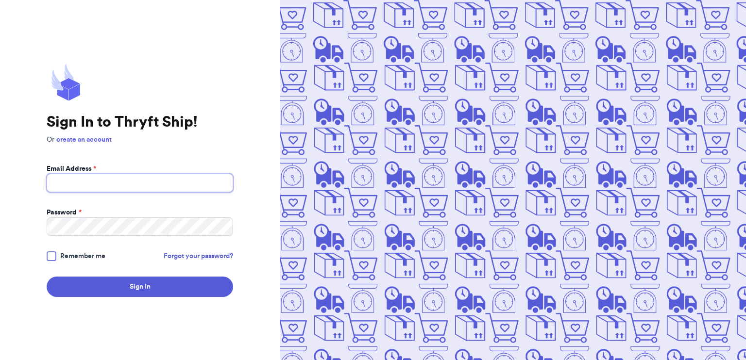
click at [127, 179] on input "Email Address *" at bounding box center [140, 183] width 187 height 18
type input "[EMAIL_ADDRESS][DOMAIN_NAME]"
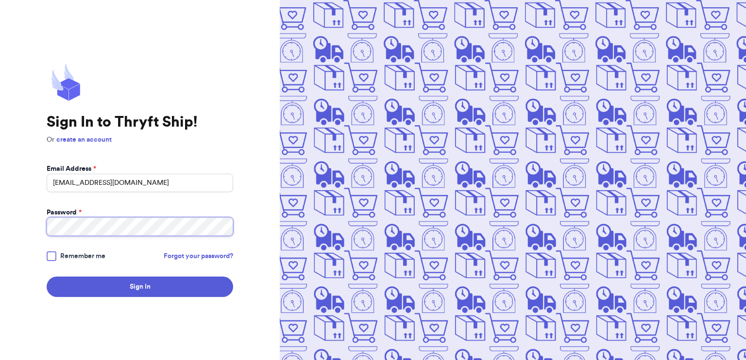
click at [47, 277] on button "Sign In" at bounding box center [140, 287] width 187 height 20
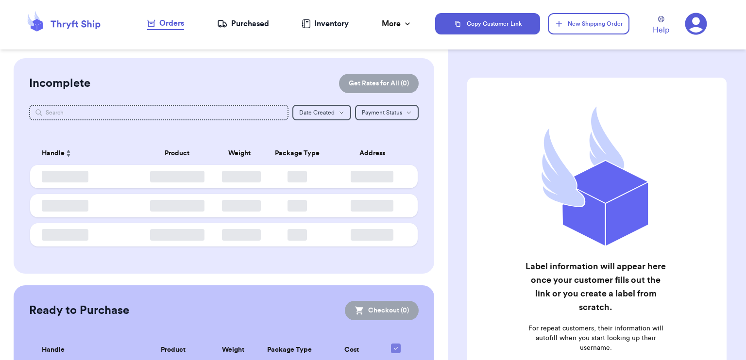
checkbox input "false"
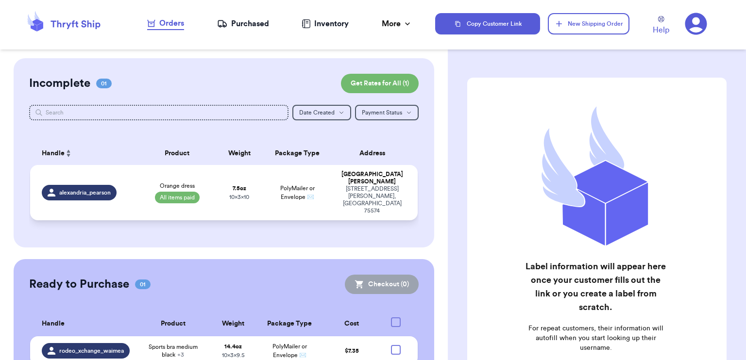
click at [263, 183] on td "PolyMailer or Envelope ✉️" at bounding box center [298, 192] width 70 height 55
select select "paid"
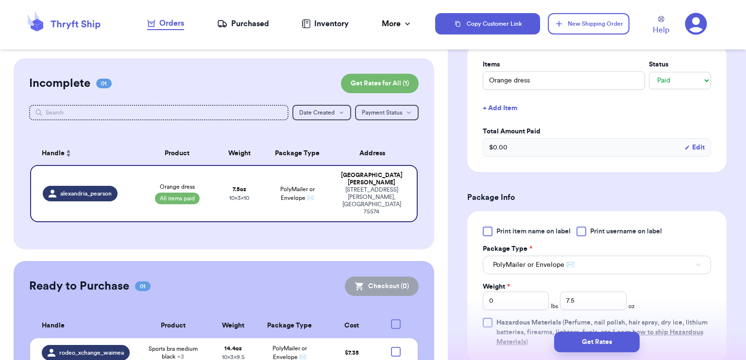
scroll to position [291, 0]
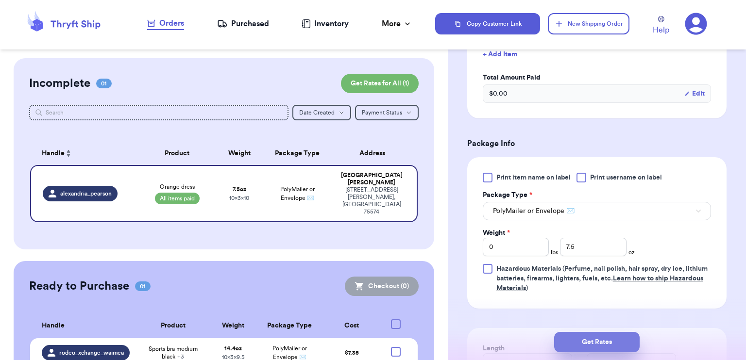
click at [629, 344] on button "Get Rates" at bounding box center [597, 342] width 86 height 20
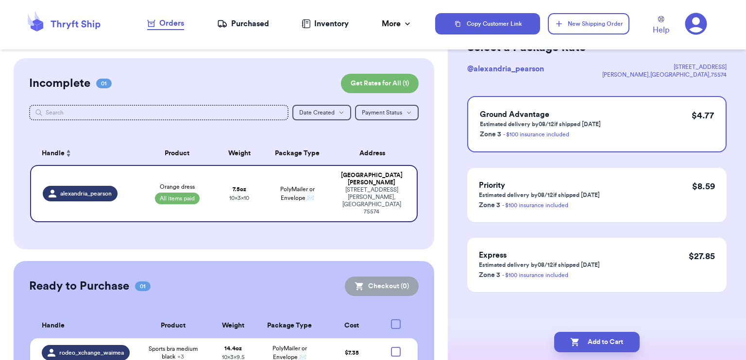
scroll to position [0, 0]
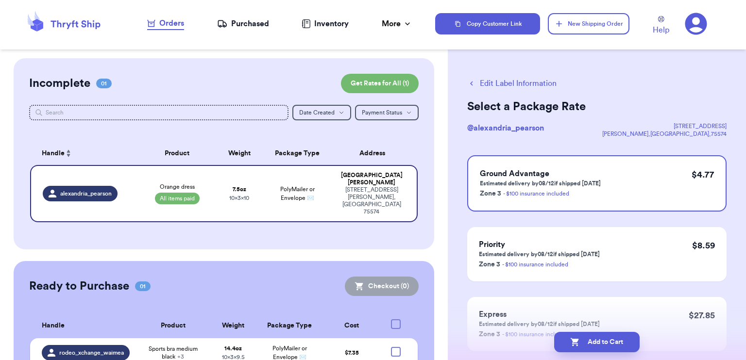
click at [152, 345] on span "Sports bra medium black + 3" at bounding box center [173, 353] width 64 height 16
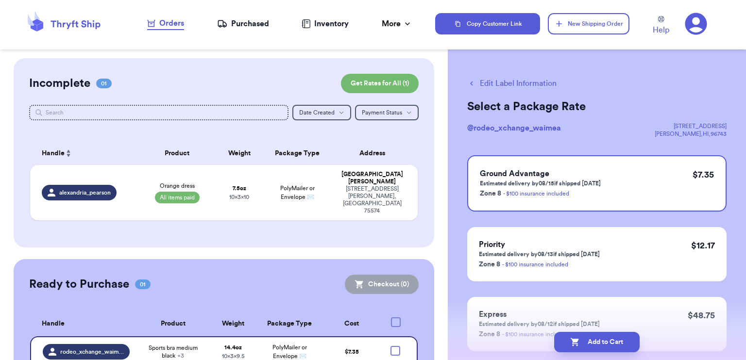
click at [497, 84] on button "Edit Label Information" at bounding box center [511, 84] width 89 height 12
select select "paid"
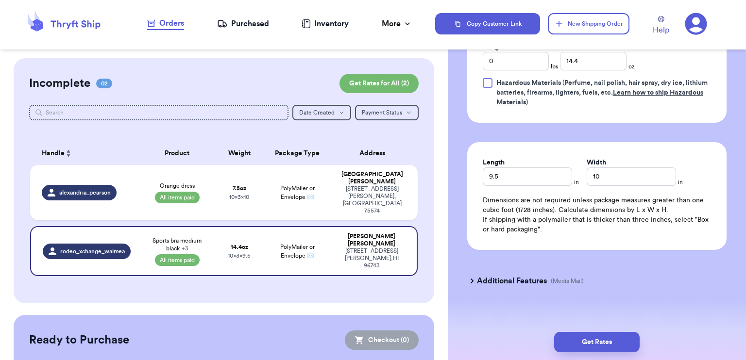
scroll to position [575, 0]
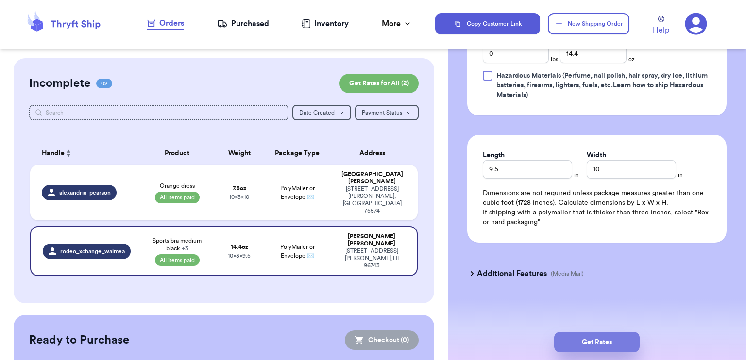
click at [588, 337] on button "Get Rates" at bounding box center [597, 342] width 86 height 20
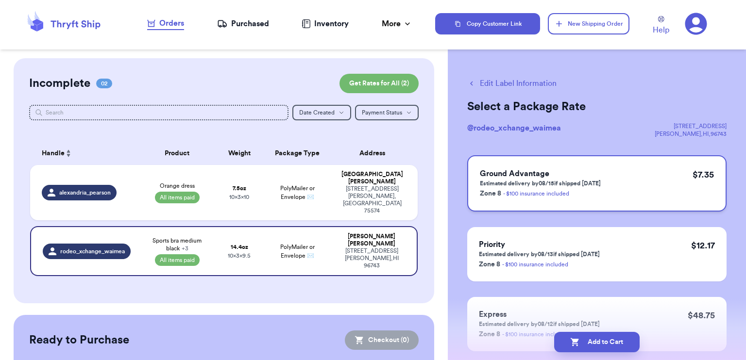
click at [632, 185] on div "Ground Advantage Estimated delivery by 08/15 if shipped [DATE] Zone 8 - $100 in…" at bounding box center [596, 183] width 259 height 56
click at [606, 344] on button "Add to Cart" at bounding box center [597, 342] width 86 height 20
checkbox input "true"
select select "paid"
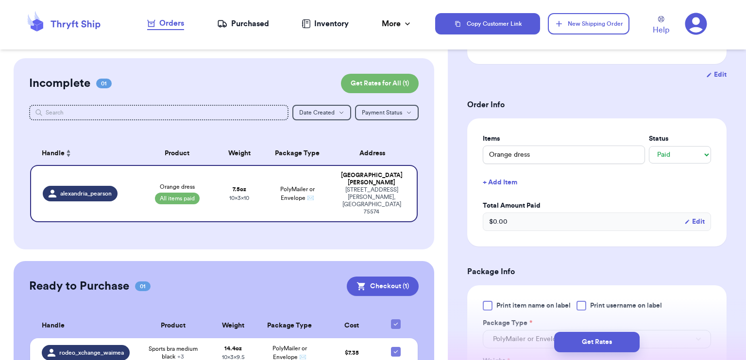
scroll to position [291, 0]
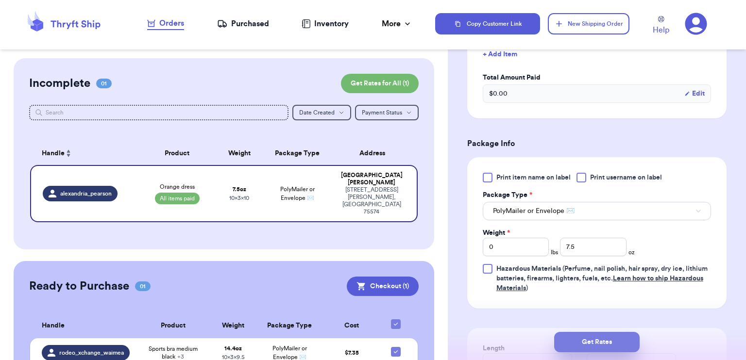
click at [608, 341] on button "Get Rates" at bounding box center [597, 342] width 86 height 20
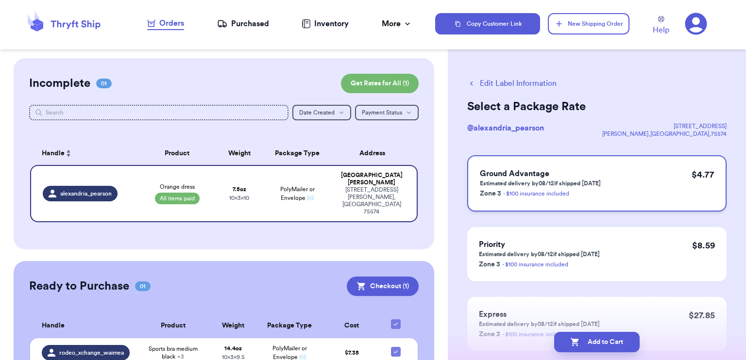
click at [614, 189] on div "Ground Advantage Estimated delivery by 08/12 if shipped [DATE] Zone 3 - $100 in…" at bounding box center [596, 183] width 259 height 56
click at [606, 339] on button "Add to Cart" at bounding box center [597, 342] width 86 height 20
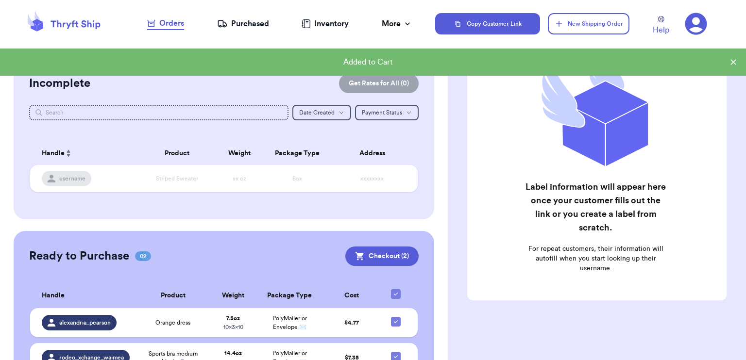
scroll to position [84, 0]
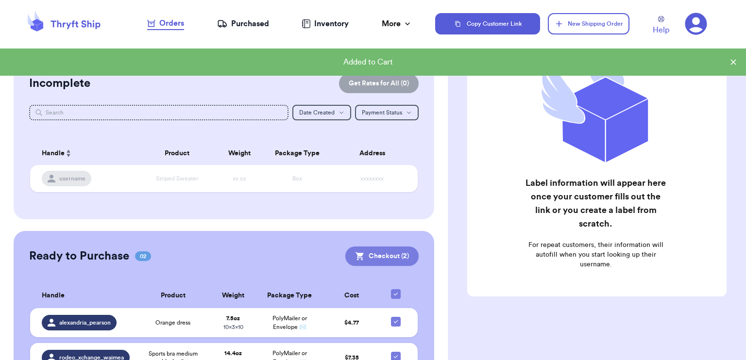
drag, startPoint x: 387, startPoint y: 256, endPoint x: 407, endPoint y: 256, distance: 20.4
click at [387, 256] on button "Checkout ( 2 )" at bounding box center [381, 256] width 73 height 19
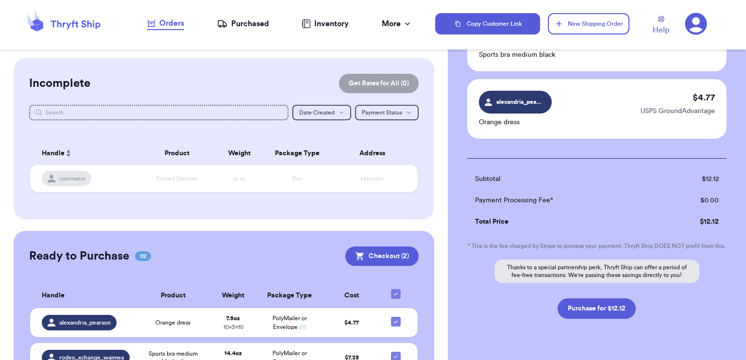
scroll to position [144, 0]
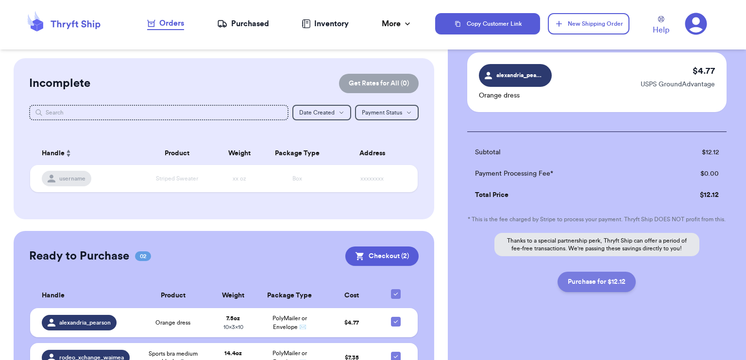
click at [602, 281] on button "Purchase for $12.12" at bounding box center [597, 282] width 78 height 20
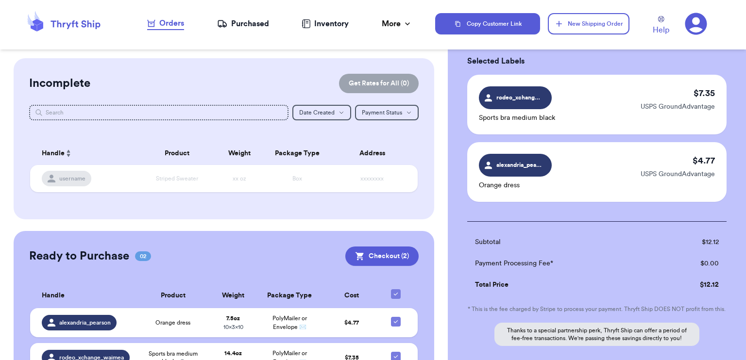
scroll to position [0, 0]
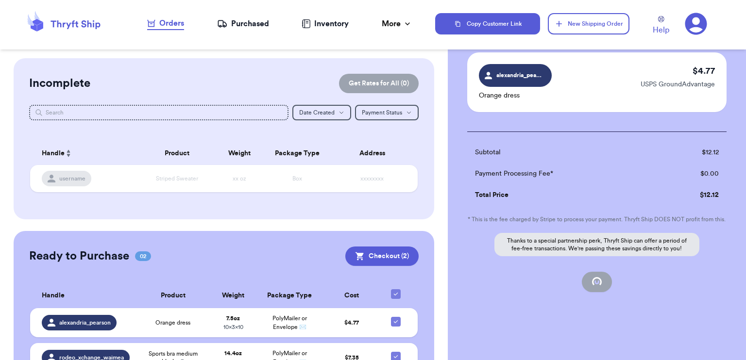
checkbox input "false"
checkbox input "true"
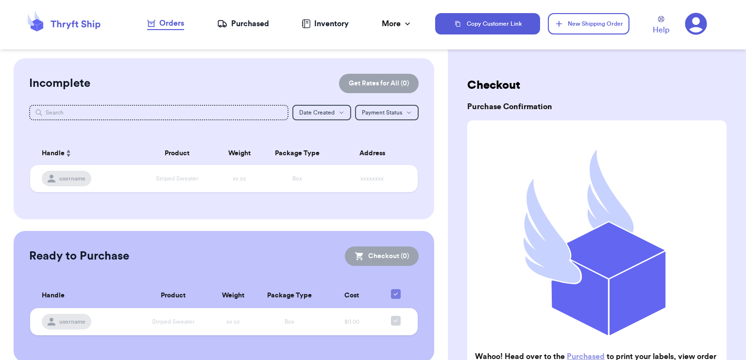
scroll to position [122, 0]
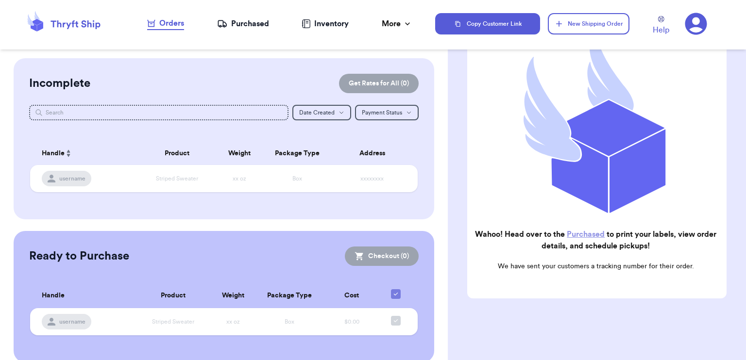
click at [249, 20] on div "Purchased" at bounding box center [243, 24] width 52 height 12
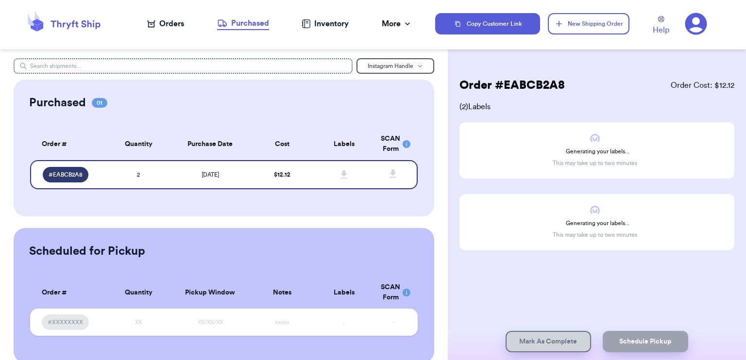
click at [159, 21] on div "Orders" at bounding box center [165, 24] width 37 height 12
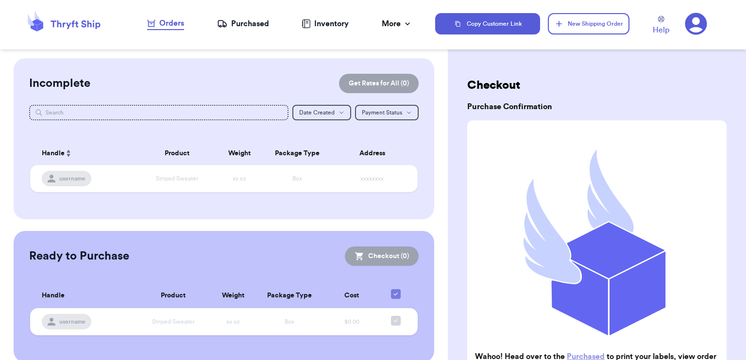
click at [255, 27] on div "Purchased" at bounding box center [243, 24] width 52 height 12
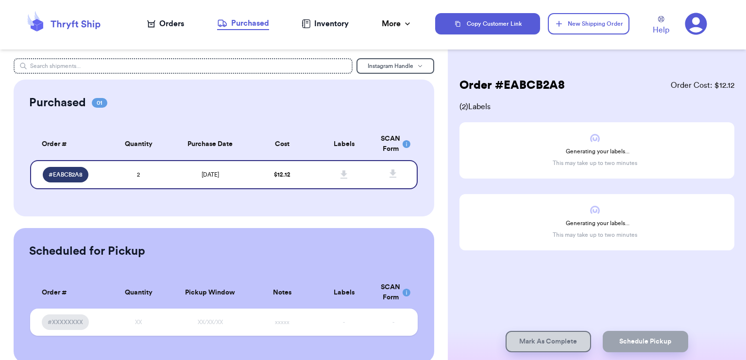
click at [331, 22] on div "Inventory" at bounding box center [325, 24] width 47 height 12
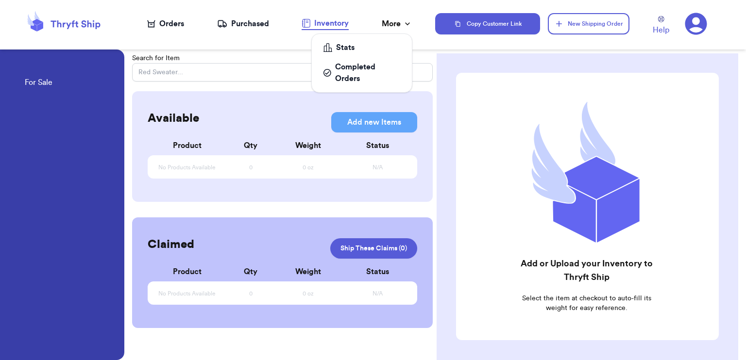
click at [387, 22] on div "More" at bounding box center [397, 24] width 31 height 12
click at [261, 20] on div "Purchased" at bounding box center [243, 24] width 52 height 12
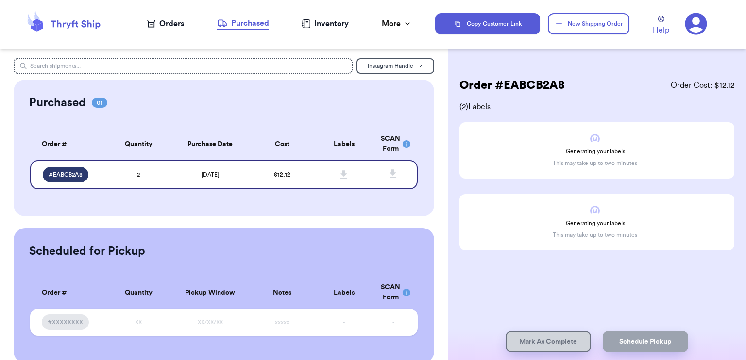
click at [316, 23] on div "Inventory" at bounding box center [325, 24] width 47 height 12
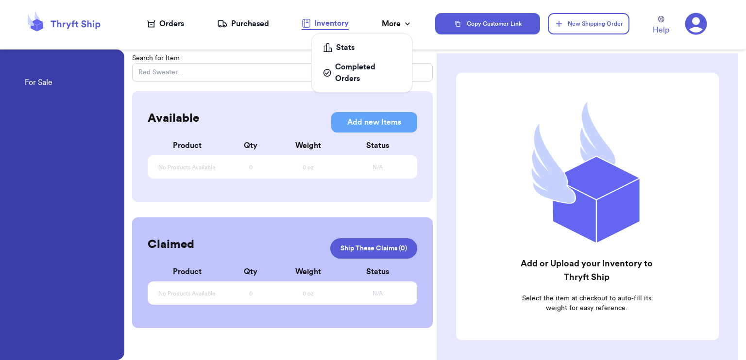
click at [386, 26] on div "More" at bounding box center [397, 24] width 31 height 12
click at [356, 65] on div "Completed Orders" at bounding box center [362, 72] width 77 height 23
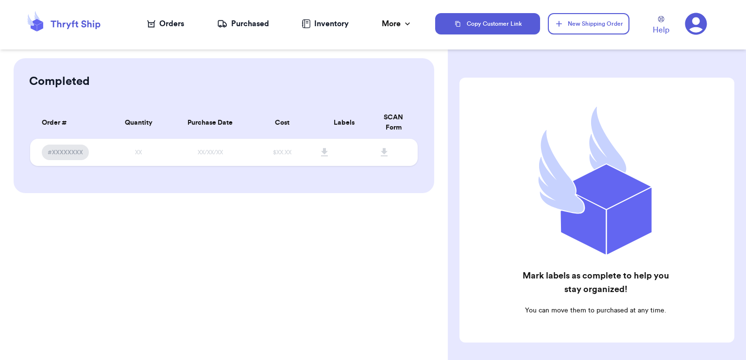
click at [236, 22] on div "Purchased" at bounding box center [243, 24] width 52 height 12
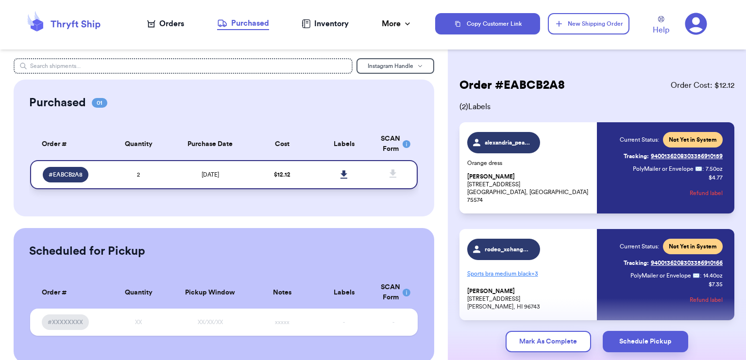
click at [341, 171] on icon at bounding box center [344, 175] width 7 height 9
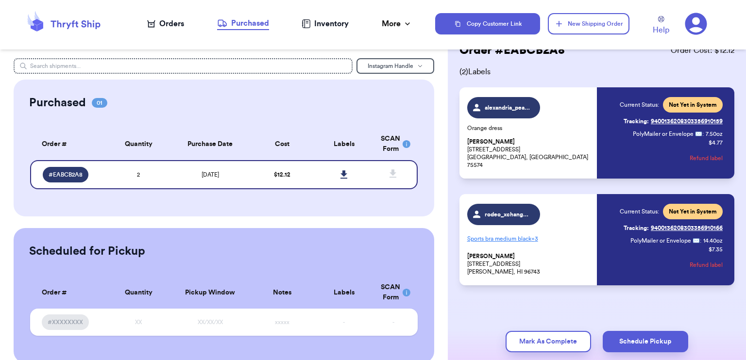
scroll to position [38, 0]
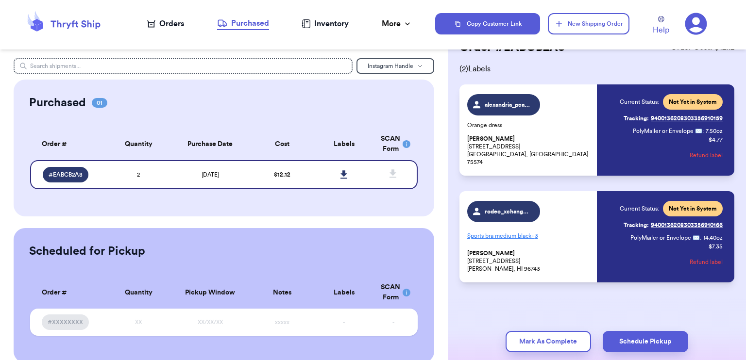
click at [688, 29] on icon at bounding box center [696, 24] width 22 height 22
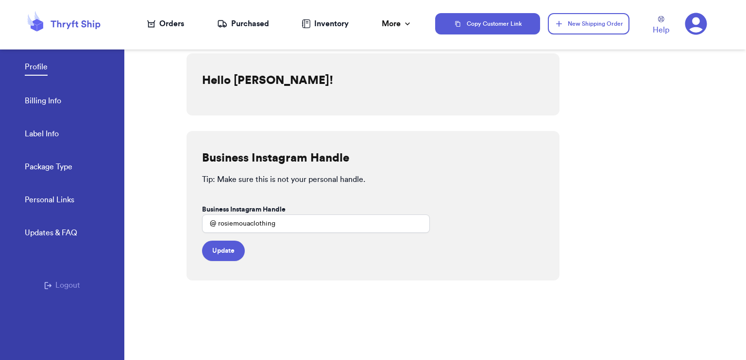
click at [74, 19] on icon at bounding box center [64, 24] width 78 height 26
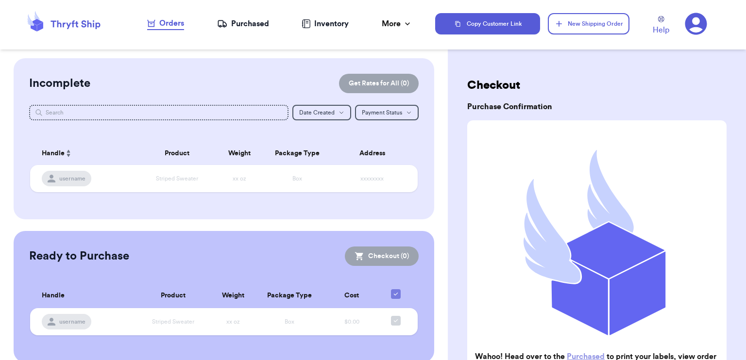
scroll to position [122, 0]
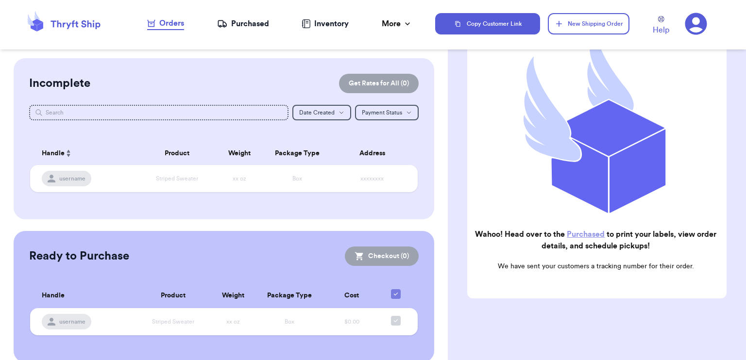
click at [256, 19] on div "Purchased" at bounding box center [243, 24] width 52 height 12
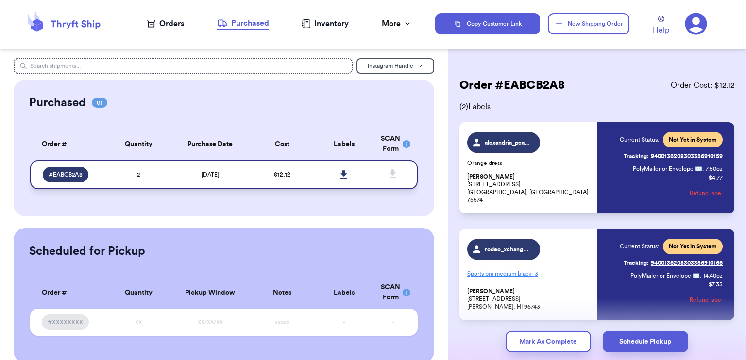
click at [233, 172] on td "[DATE]" at bounding box center [211, 174] width 82 height 29
click at [120, 168] on td "2" at bounding box center [138, 174] width 62 height 29
click at [76, 174] on span "# EABCB2A8" at bounding box center [66, 175] width 34 height 8
click at [80, 30] on icon at bounding box center [64, 24] width 78 height 26
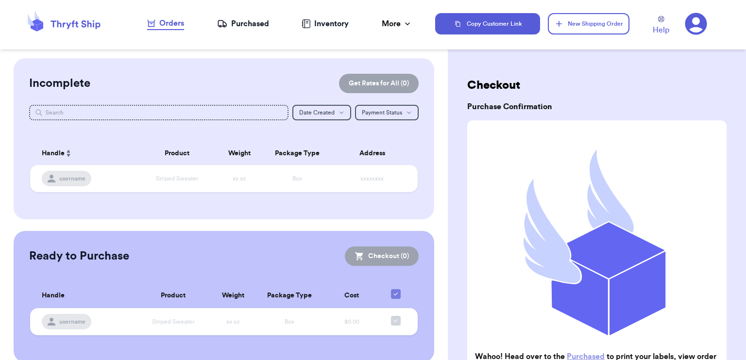
click at [699, 17] on icon at bounding box center [696, 24] width 22 height 22
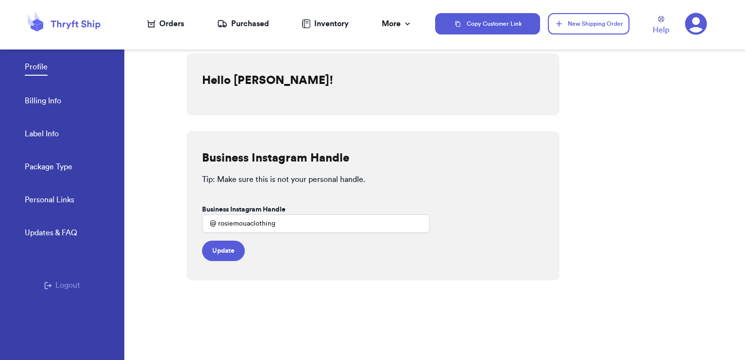
click at [45, 282] on icon "button" at bounding box center [48, 285] width 7 height 7
